Goal: Obtain resource: Obtain resource

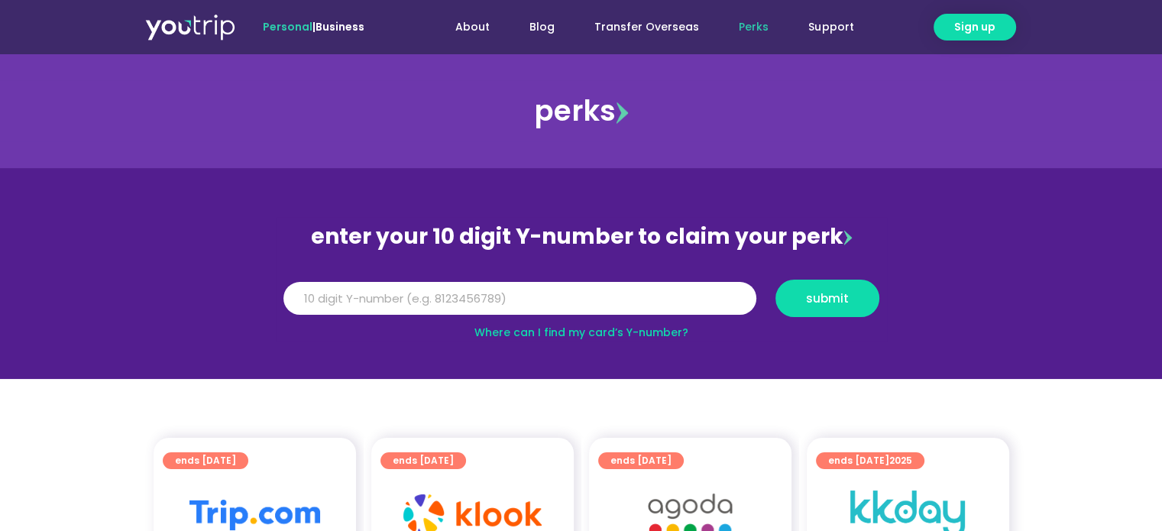
type input "5"
type input "8137360814"
click at [820, 299] on span "submit" at bounding box center [827, 298] width 43 height 11
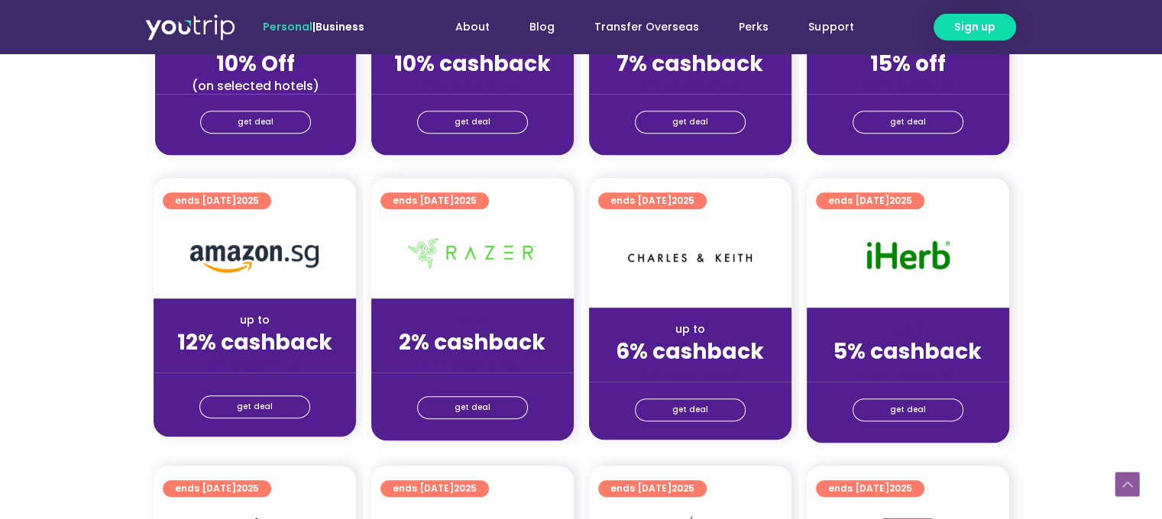
scroll to position [840, 0]
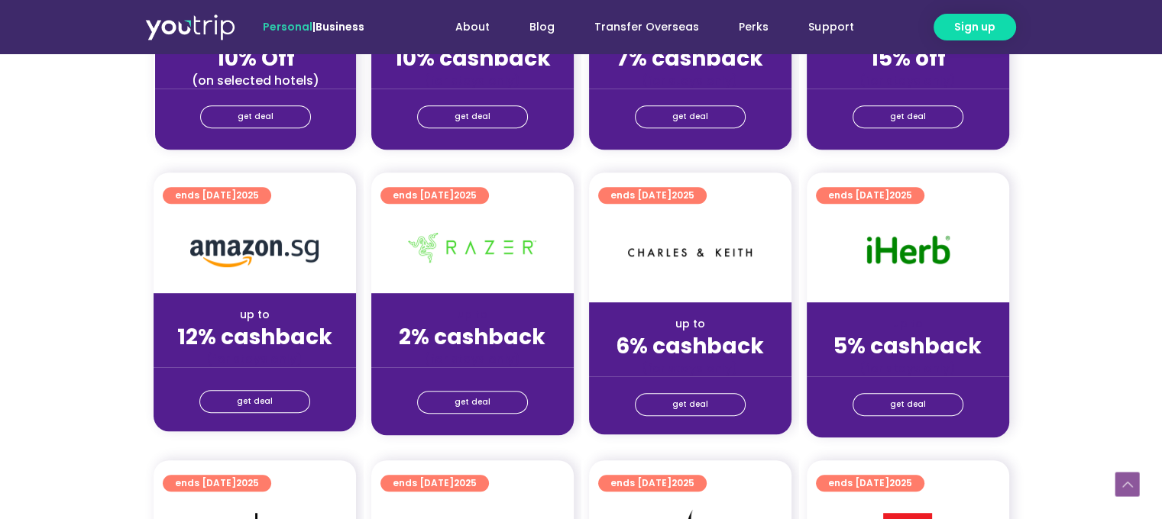
click at [907, 392] on div "get deal" at bounding box center [908, 404] width 202 height 24
click at [906, 405] on span "get deal" at bounding box center [908, 404] width 36 height 21
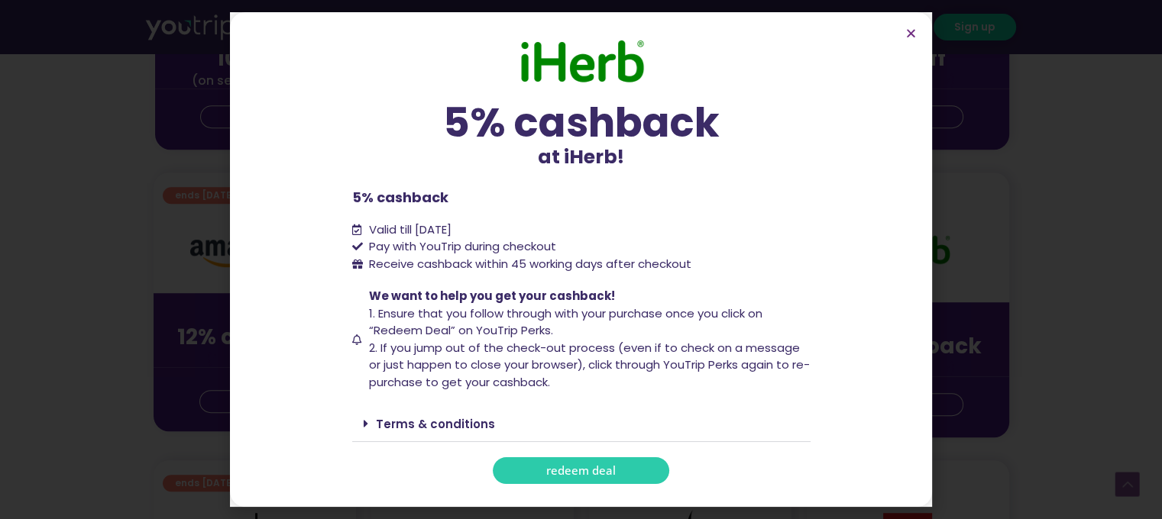
click at [605, 473] on span "redeem deal" at bounding box center [581, 470] width 70 height 11
